Goal: Task Accomplishment & Management: Manage account settings

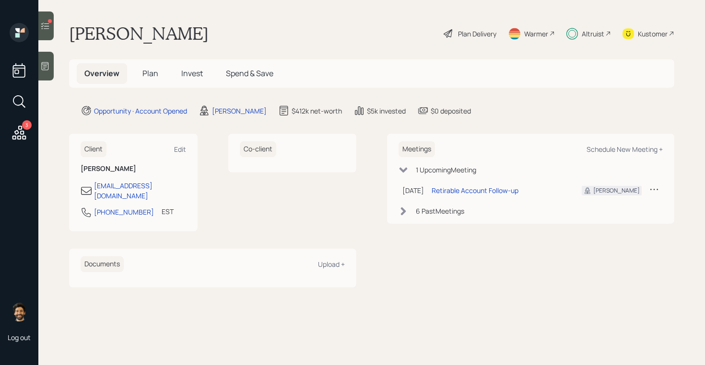
click at [651, 37] on div "Kustomer" at bounding box center [653, 34] width 30 height 10
click at [46, 17] on div at bounding box center [45, 26] width 15 height 29
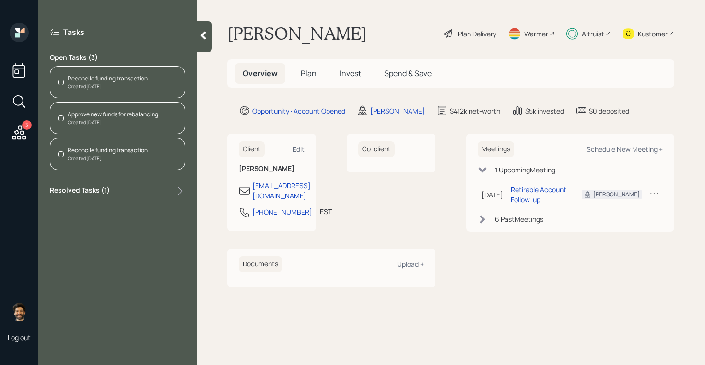
click at [131, 86] on div "Created [DATE]" at bounding box center [108, 86] width 80 height 7
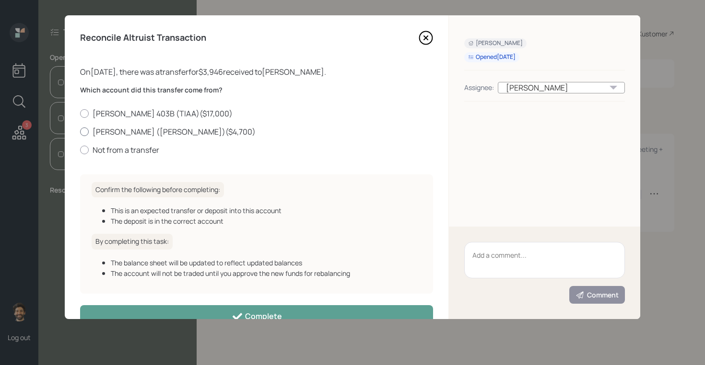
click at [102, 131] on label "[PERSON_NAME] ([PERSON_NAME]) ( $4,700 )" at bounding box center [256, 132] width 353 height 11
click at [80, 131] on input "[PERSON_NAME] ([PERSON_NAME]) ( $4,700 )" at bounding box center [80, 131] width 0 height 0
radio input "true"
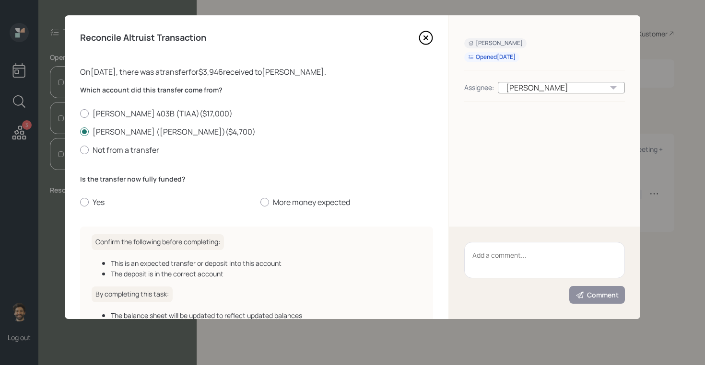
click at [80, 199] on div "Reconcile Altruist Transaction On [DATE] , there was a transfer for $3,946 rece…" at bounding box center [256, 167] width 383 height 304
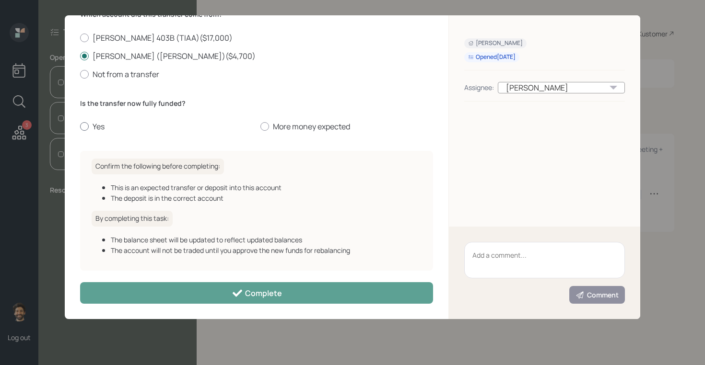
click at [90, 125] on label "Yes" at bounding box center [166, 126] width 173 height 11
click at [80, 127] on input "Yes" at bounding box center [80, 127] width 0 height 0
radio input "true"
click at [146, 281] on div "Reconcile Altruist Transaction On [DATE] , there was a transfer for $3,946 rece…" at bounding box center [256, 167] width 383 height 304
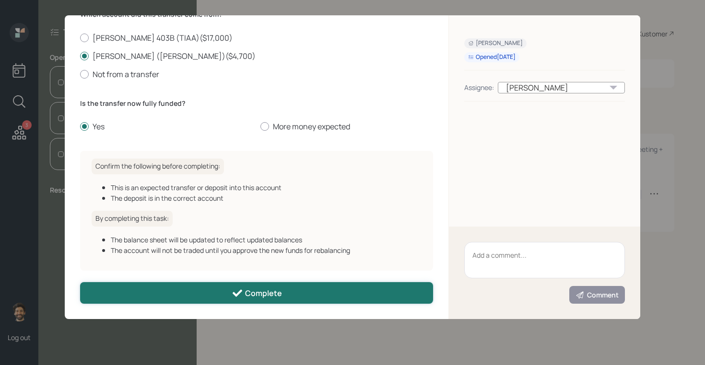
click at [146, 296] on button "Complete" at bounding box center [256, 293] width 353 height 22
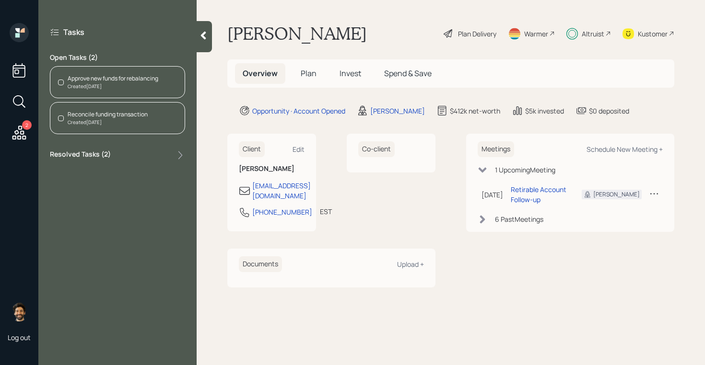
click at [92, 73] on div "Approve new funds for rebalancing Created [DATE]" at bounding box center [117, 82] width 135 height 32
click at [128, 72] on div "Approve new funds for rebalancing Created [DATE]" at bounding box center [117, 82] width 135 height 32
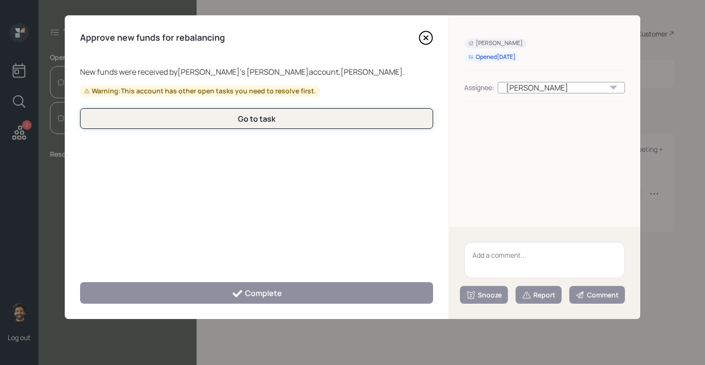
click at [163, 116] on button "Go to task" at bounding box center [256, 118] width 353 height 21
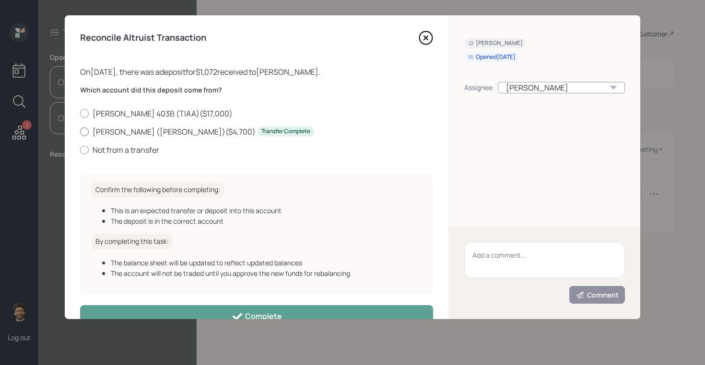
click at [127, 128] on label "[PERSON_NAME] ([PERSON_NAME]) ( $4,700 ) Transfer Complete" at bounding box center [256, 132] width 353 height 11
click at [80, 131] on input "[PERSON_NAME] ([PERSON_NAME]) ( $4,700 ) Transfer Complete" at bounding box center [80, 131] width 0 height 0
radio input "true"
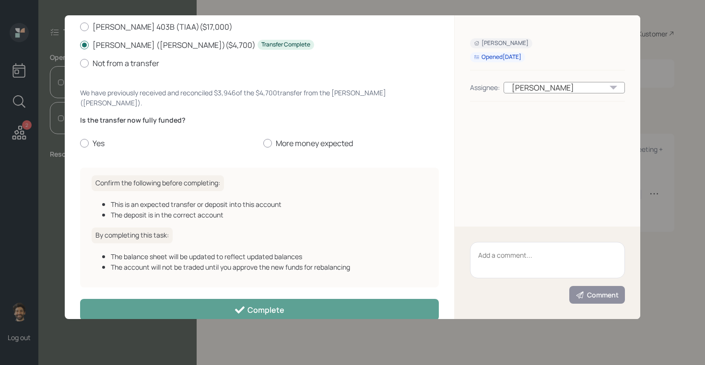
scroll to position [94, 0]
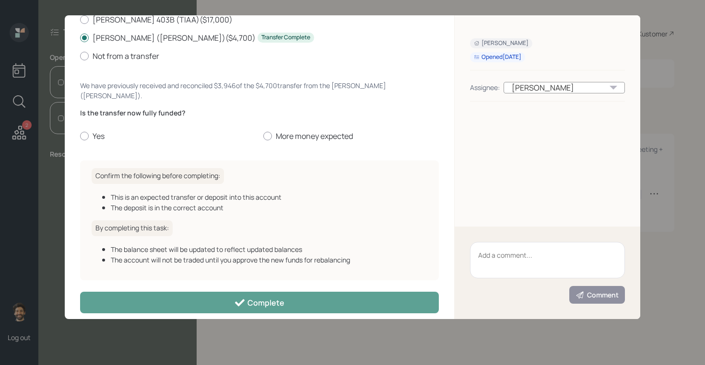
click at [97, 115] on div "Is the transfer now fully funded? Yes More money expected" at bounding box center [259, 125] width 359 height 34
click at [91, 131] on label "Yes" at bounding box center [167, 136] width 175 height 11
click at [80, 136] on input "Yes" at bounding box center [80, 136] width 0 height 0
radio input "true"
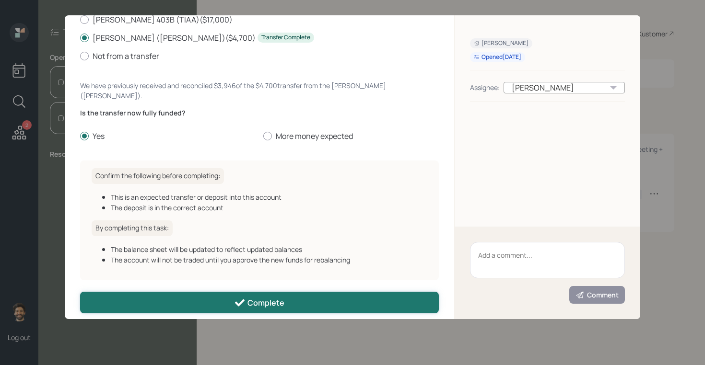
click at [194, 292] on button "Complete" at bounding box center [259, 303] width 359 height 22
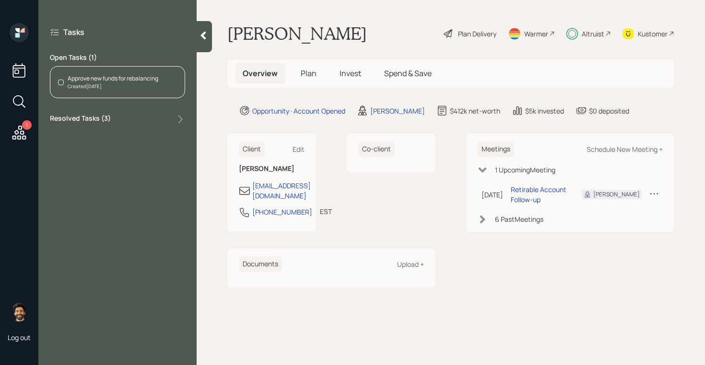
click at [114, 92] on div "Approve new funds for rebalancing Created [DATE]" at bounding box center [117, 82] width 135 height 32
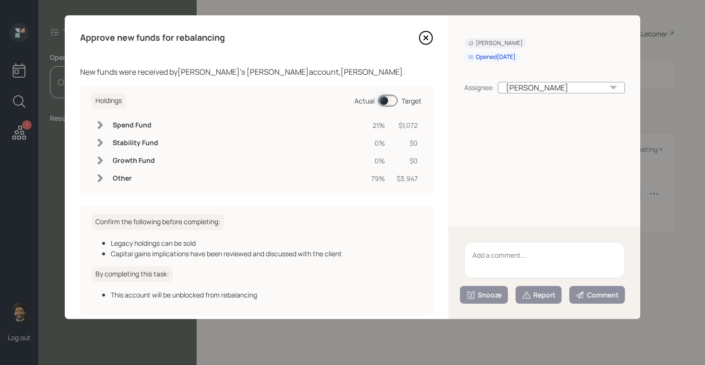
scroll to position [45, 0]
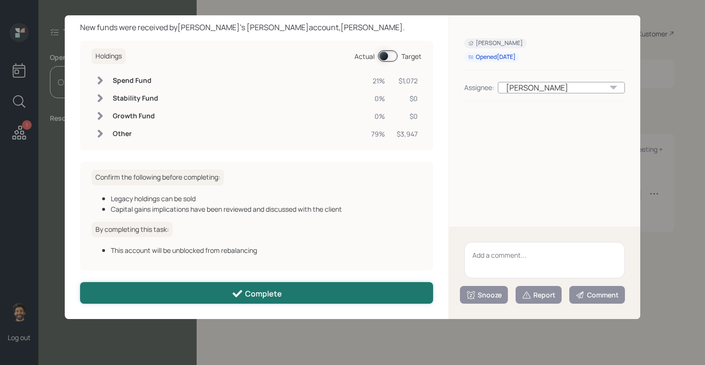
click at [209, 291] on button "Complete" at bounding box center [256, 293] width 353 height 22
